Goal: Task Accomplishment & Management: Complete application form

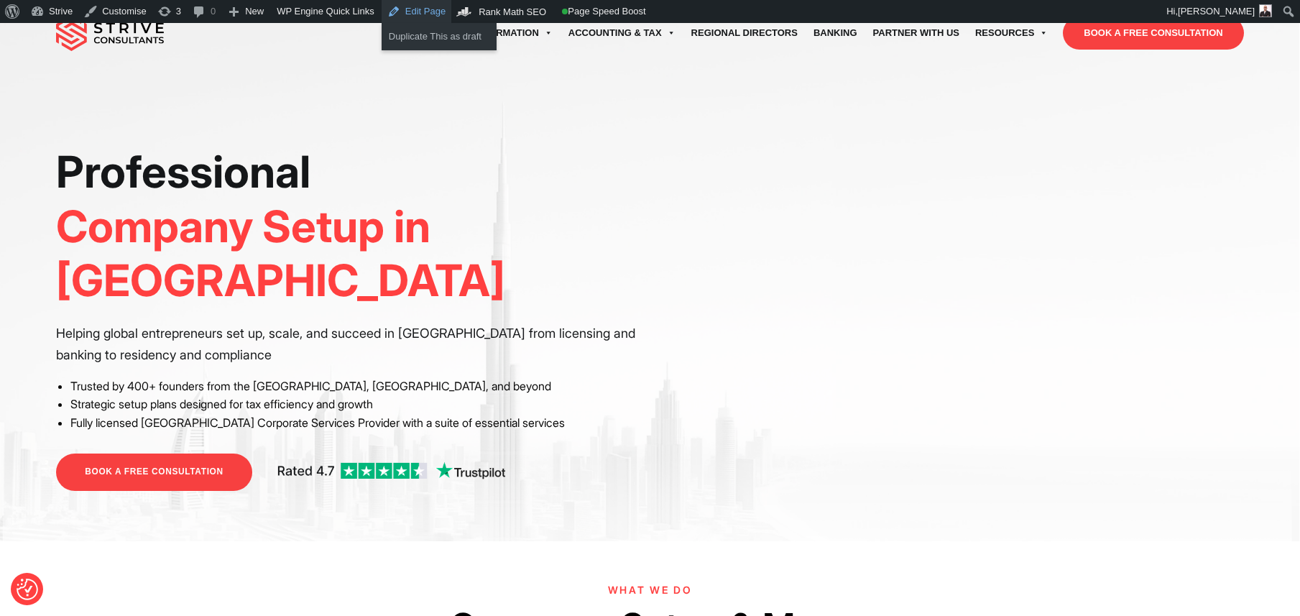
click at [395, 14] on link "Edit Page" at bounding box center [417, 11] width 70 height 23
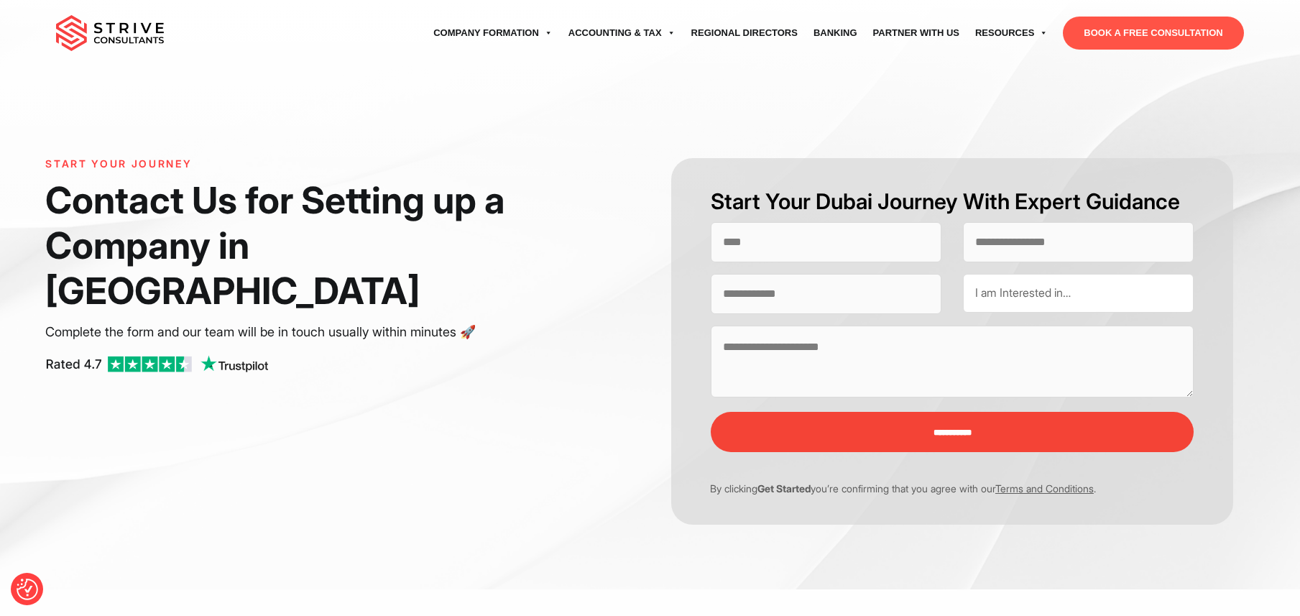
select select "Contact form"
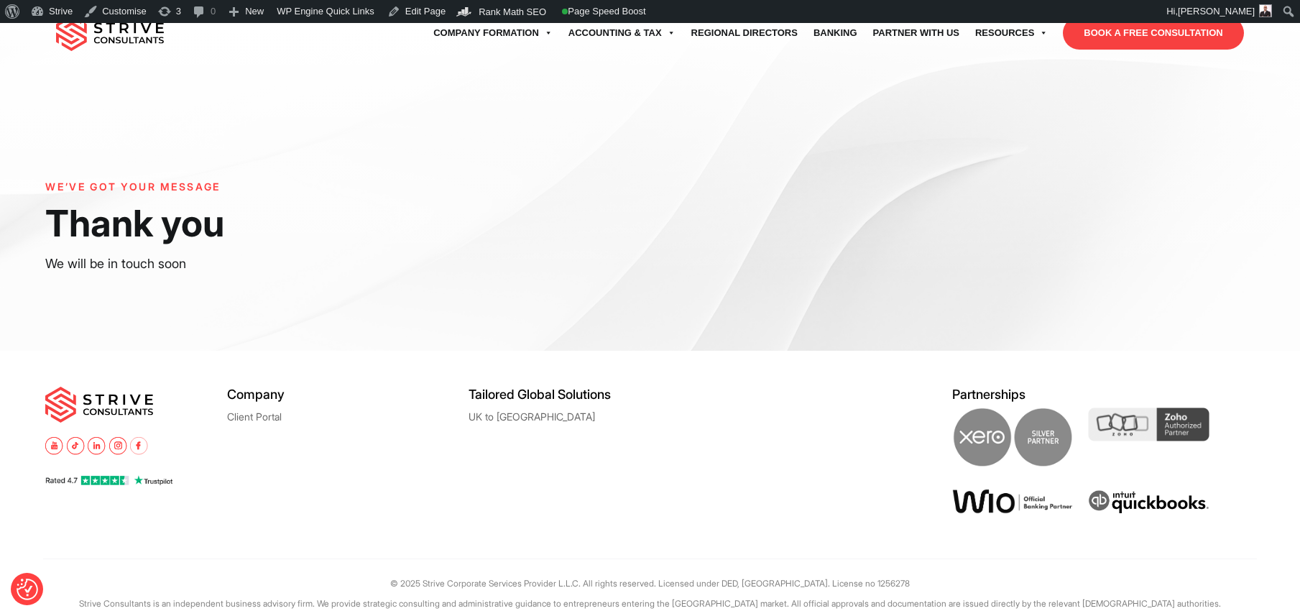
click at [292, 283] on div "WE’VE GOT YOUR MESSAGE Thank you We will be in touch soon" at bounding box center [347, 233] width 604 height 105
